Goal: Task Accomplishment & Management: Use online tool/utility

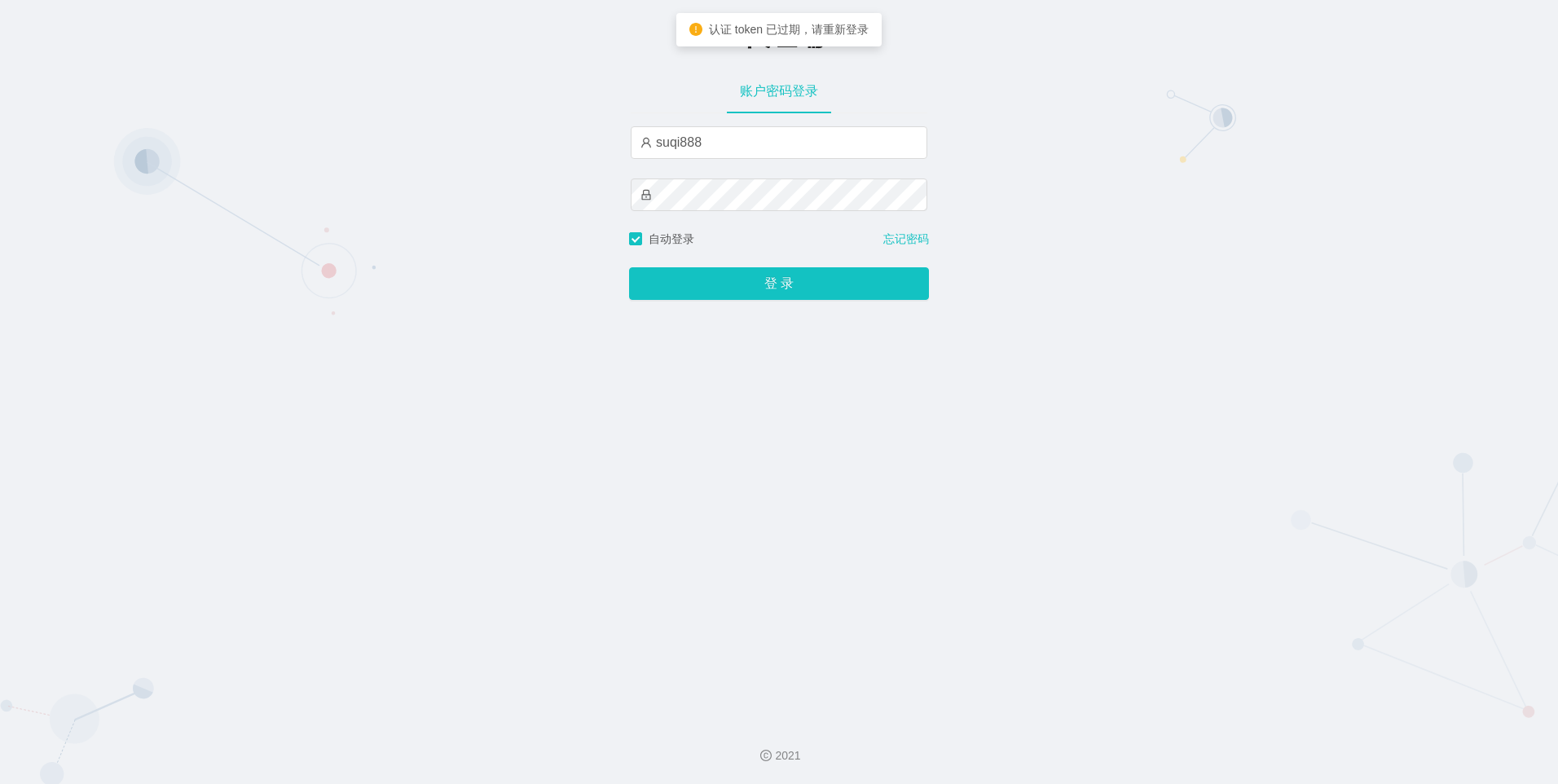
click at [729, 145] on input "suqi888" at bounding box center [779, 143] width 297 height 33
click at [712, 145] on input "suqi888" at bounding box center [779, 143] width 297 height 33
click at [497, 321] on div "-代理端 账户密码登录 aluo 自动登录 忘记密码 登 录" at bounding box center [779, 353] width 1558 height 708
click at [744, 143] on input "aluo" at bounding box center [779, 143] width 297 height 33
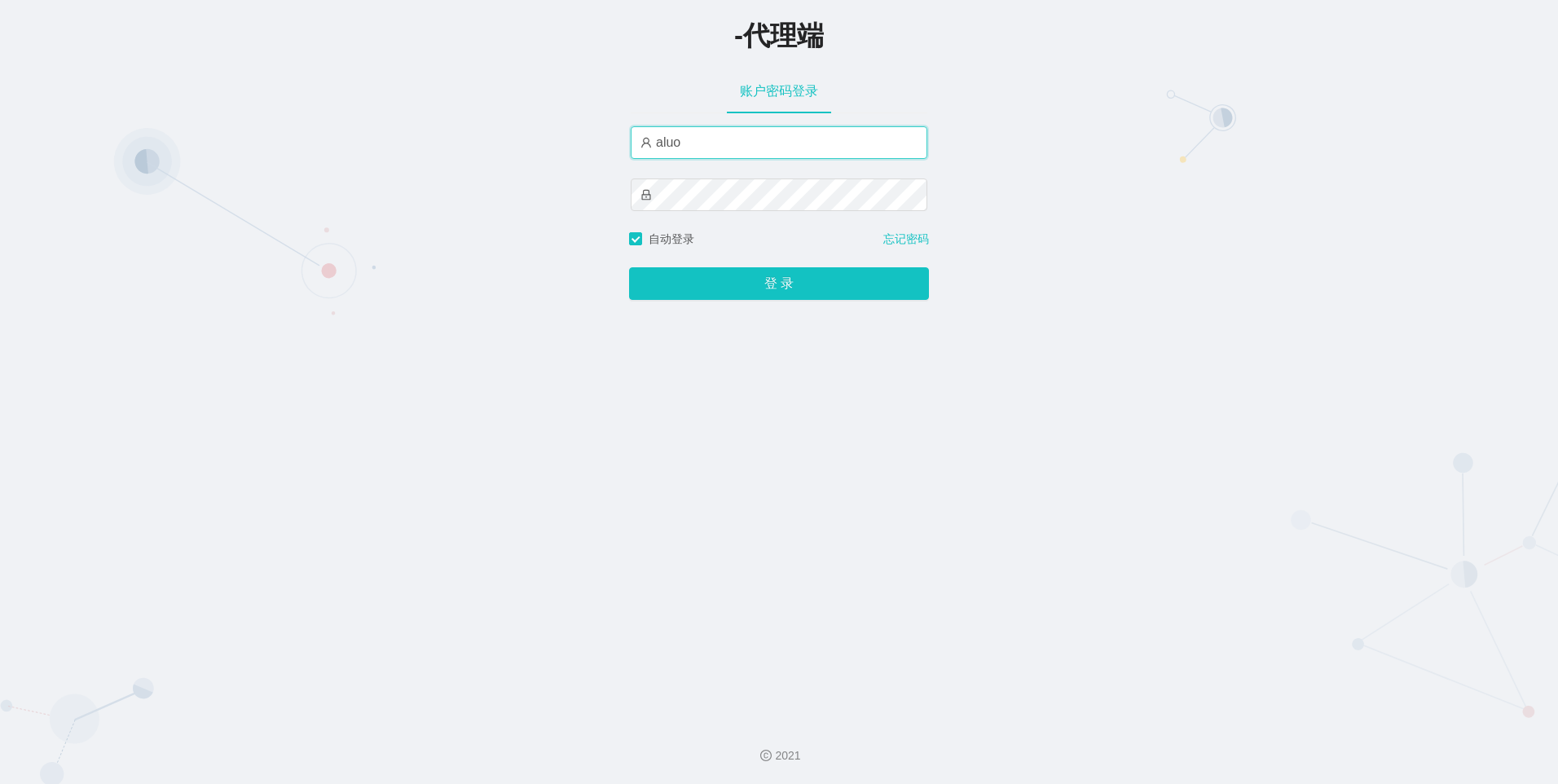
click at [744, 143] on input "aluo" at bounding box center [779, 143] width 297 height 33
click at [753, 140] on input "aluo" at bounding box center [779, 143] width 297 height 33
type input "aluo666"
click at [706, 309] on div "-代理端 账户密码登录 aluo666 自动登录 忘记密码 登 录" at bounding box center [779, 353] width 1558 height 708
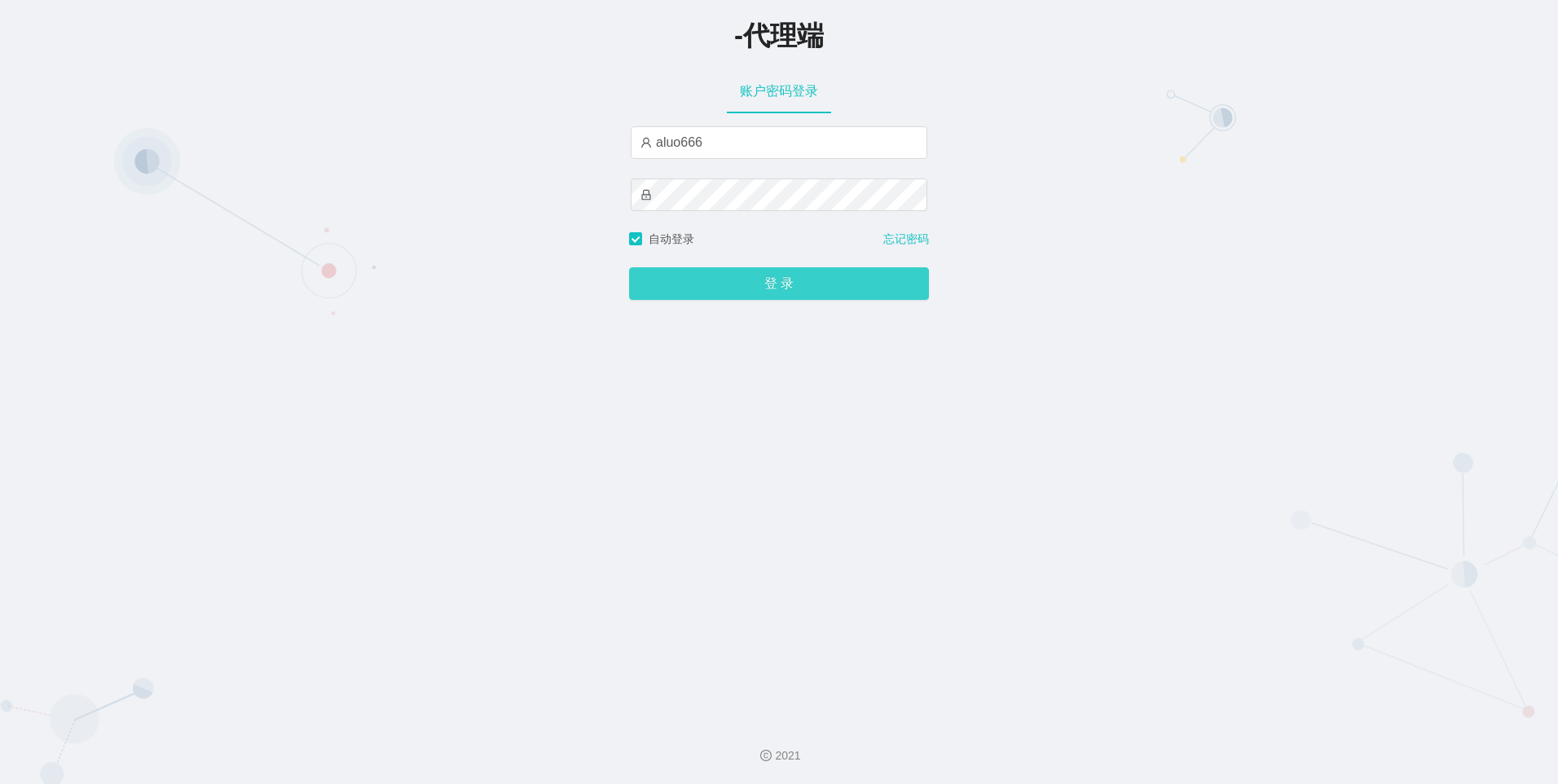
click at [696, 292] on button "登 录" at bounding box center [779, 283] width 300 height 33
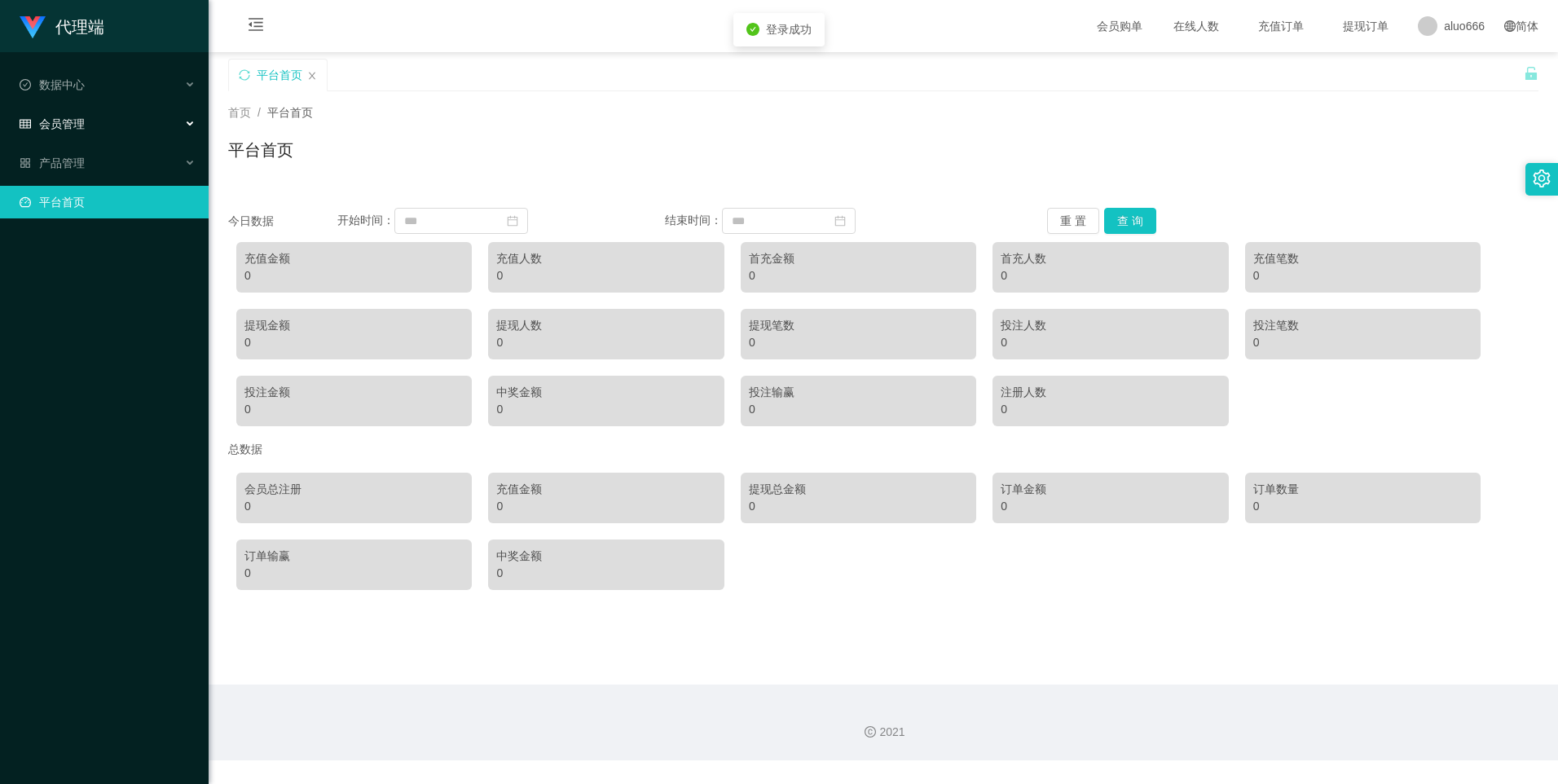
click at [87, 49] on h1 "代理端" at bounding box center [79, 27] width 49 height 52
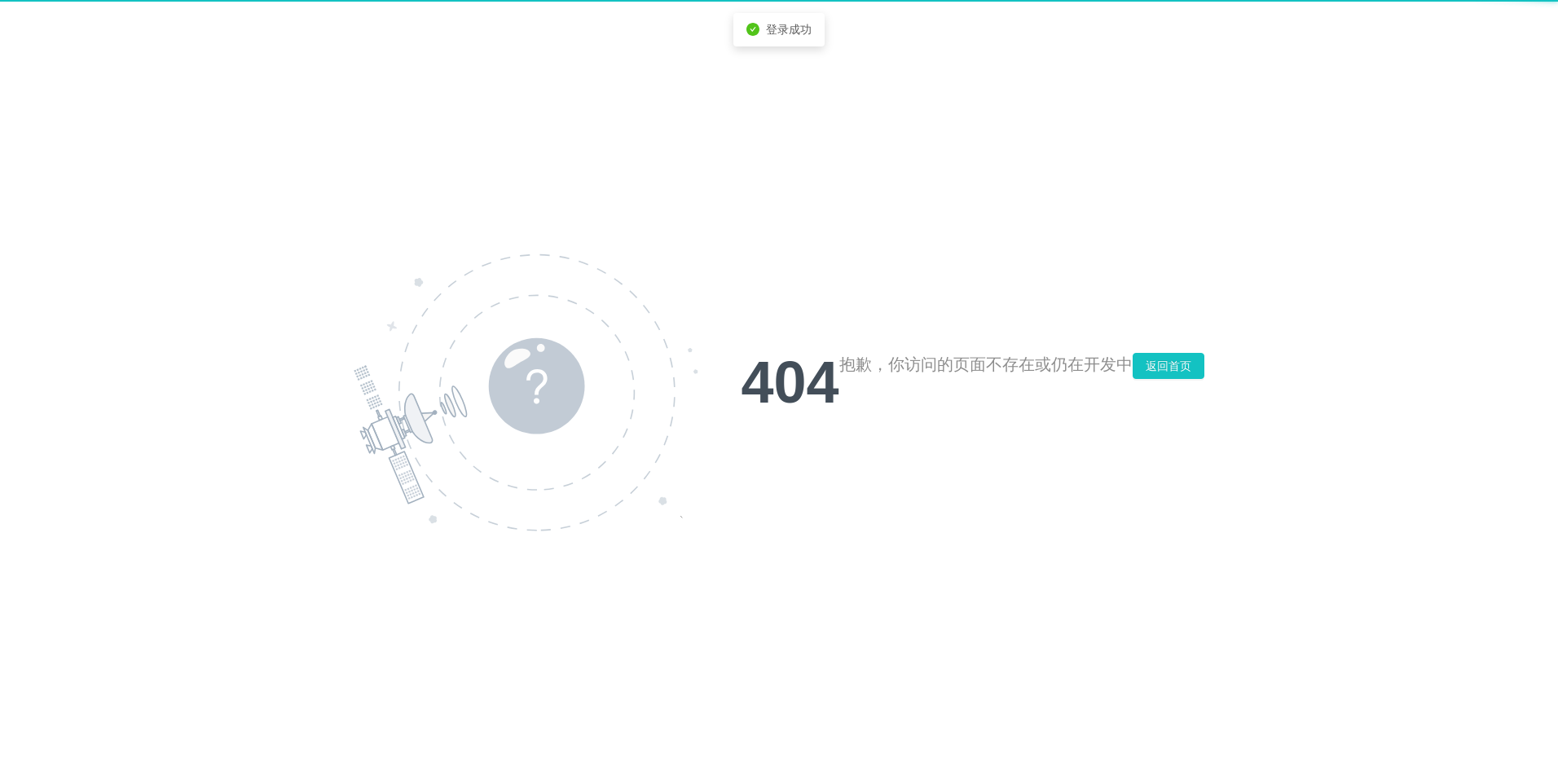
click at [82, 73] on div "404 抱歉，你访问的页面不存在或仍在开发中 返回首页" at bounding box center [779, 392] width 1558 height 784
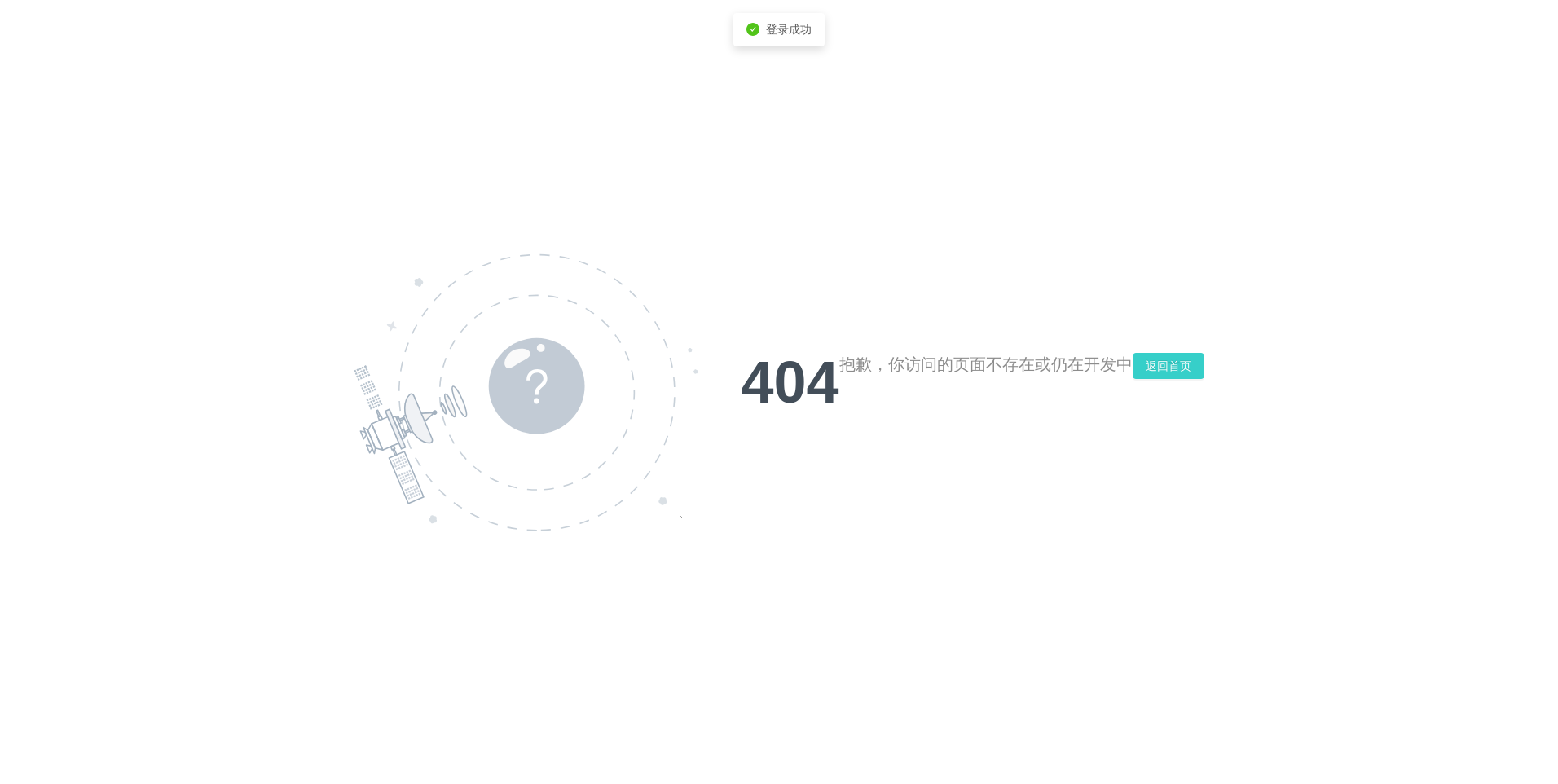
click at [1196, 370] on button "返回首页" at bounding box center [1169, 365] width 71 height 26
